Goal: Information Seeking & Learning: Learn about a topic

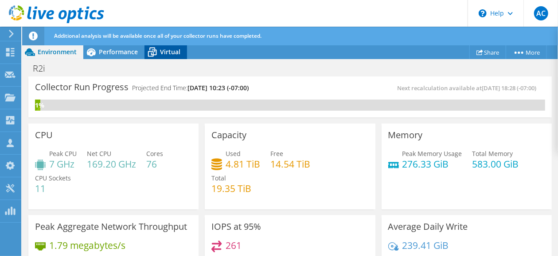
click at [165, 49] on span "Virtual" at bounding box center [170, 51] width 20 height 8
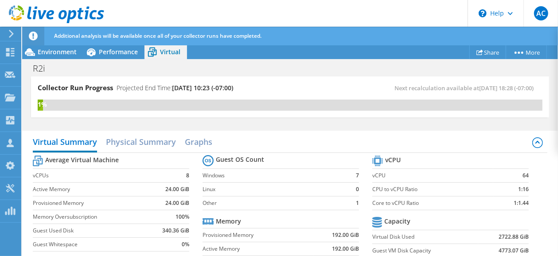
scroll to position [44, 0]
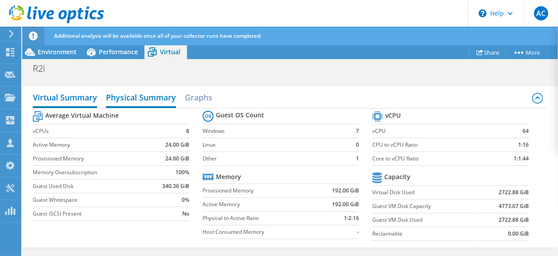
click at [148, 96] on h2 "Physical Summary" at bounding box center [141, 98] width 70 height 20
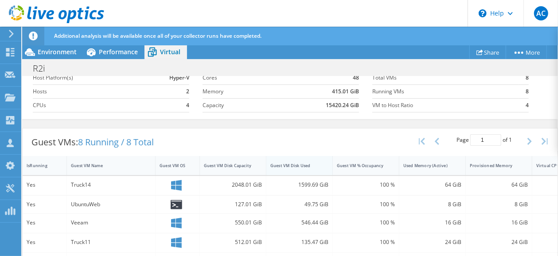
scroll to position [171, 0]
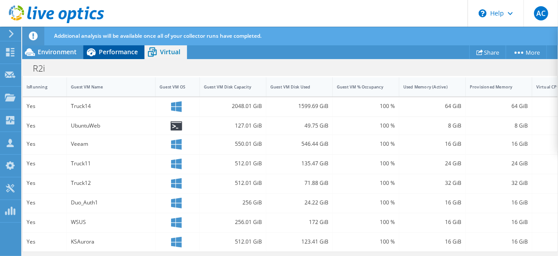
click at [108, 50] on span "Performance" at bounding box center [118, 51] width 39 height 8
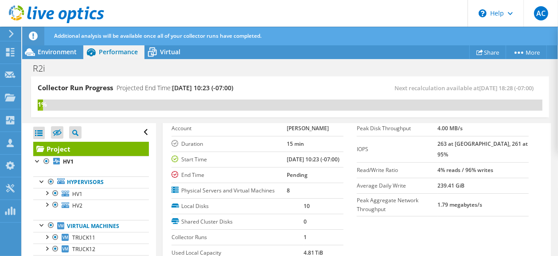
scroll to position [0, 0]
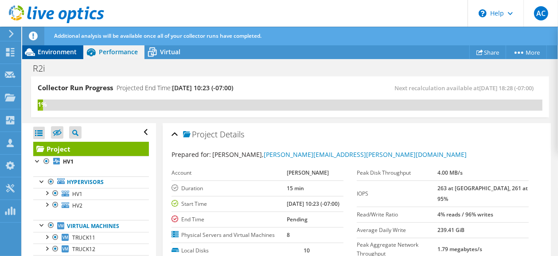
click at [58, 50] on span "Environment" at bounding box center [57, 51] width 39 height 8
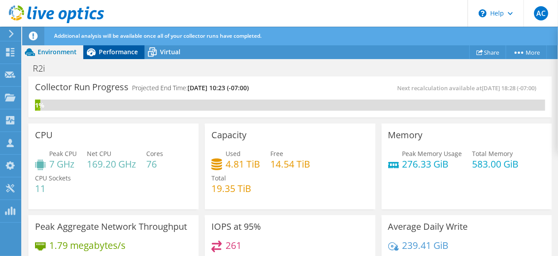
click at [114, 51] on span "Performance" at bounding box center [118, 51] width 39 height 8
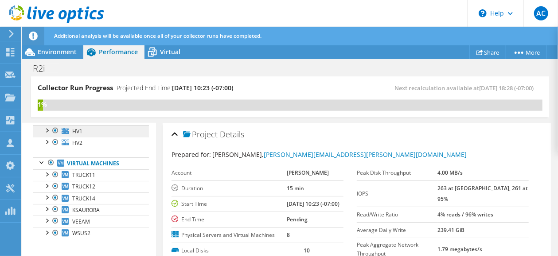
scroll to position [18, 0]
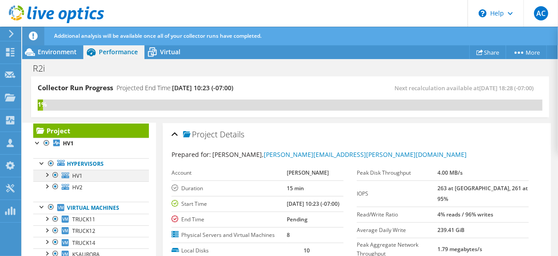
click at [50, 173] on div at bounding box center [46, 173] width 9 height 9
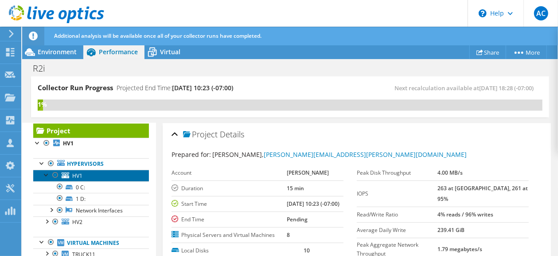
click at [94, 176] on link "HV1" at bounding box center [91, 175] width 116 height 12
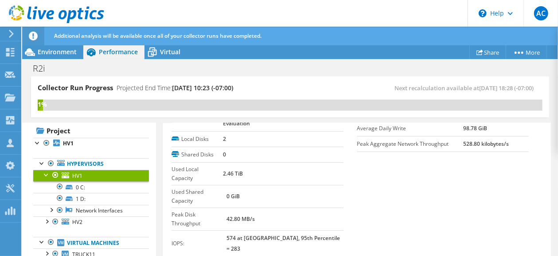
scroll to position [0, 0]
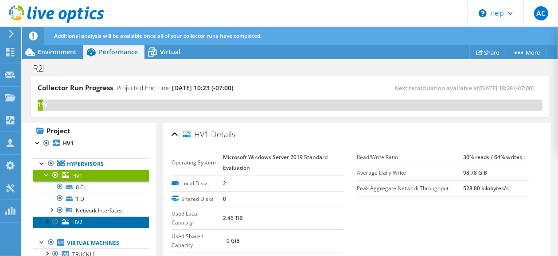
click at [113, 219] on link "HV2" at bounding box center [91, 222] width 116 height 12
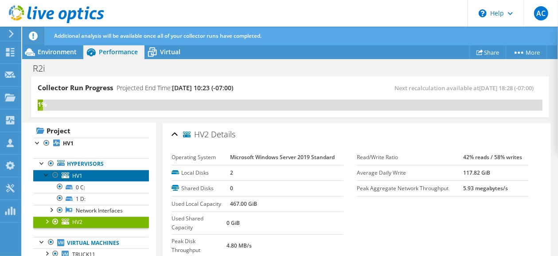
click at [111, 176] on link "HV1" at bounding box center [91, 175] width 116 height 12
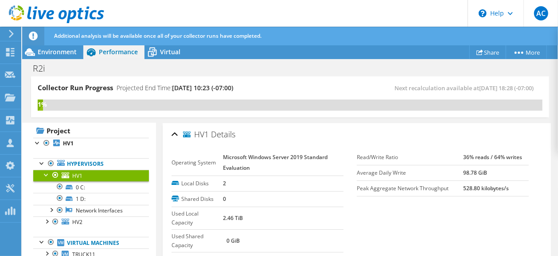
scroll to position [44, 0]
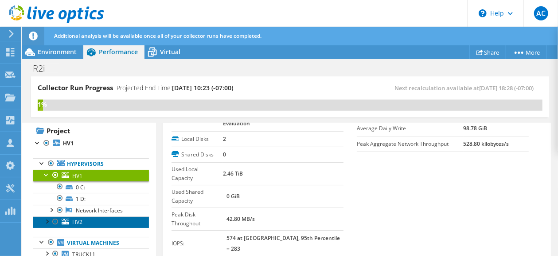
click at [98, 219] on link "HV2" at bounding box center [91, 222] width 116 height 12
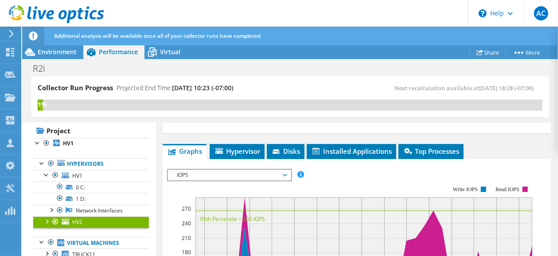
scroll to position [133, 0]
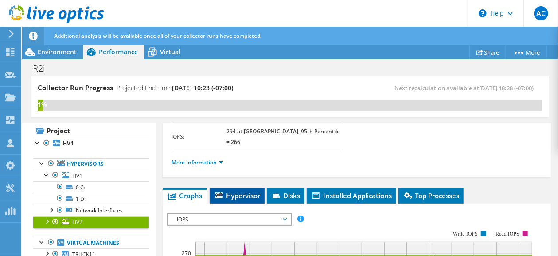
click at [234, 188] on li "Hypervisor" at bounding box center [237, 195] width 55 height 15
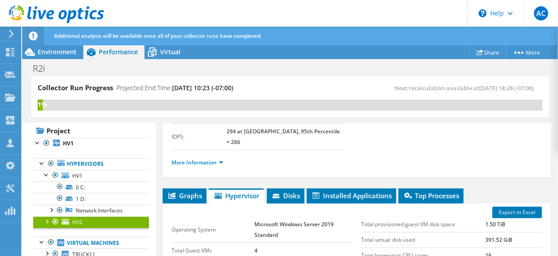
scroll to position [177, 0]
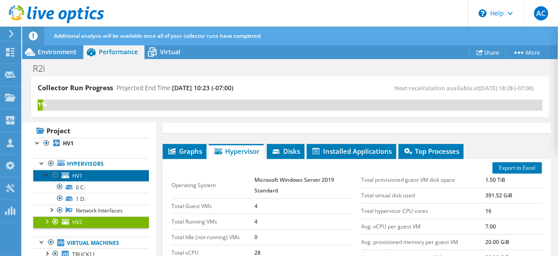
click at [104, 172] on link "HV1" at bounding box center [91, 175] width 116 height 12
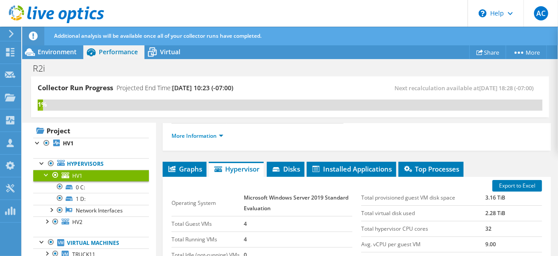
scroll to position [222, 0]
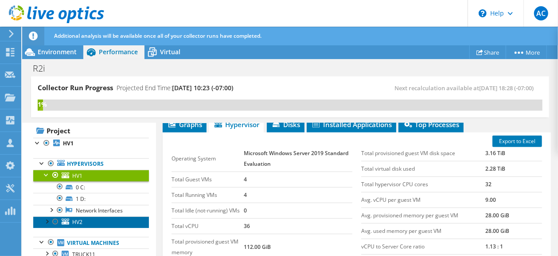
click at [97, 220] on link "HV2" at bounding box center [91, 222] width 116 height 12
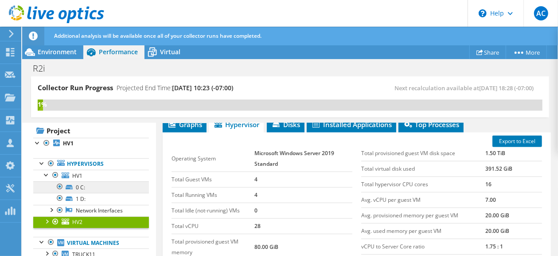
scroll to position [0, 0]
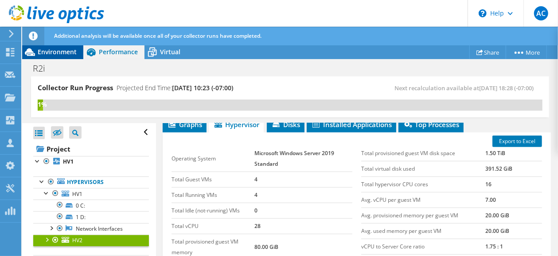
click at [53, 55] on span "Environment" at bounding box center [57, 51] width 39 height 8
